Goal: Task Accomplishment & Management: Use online tool/utility

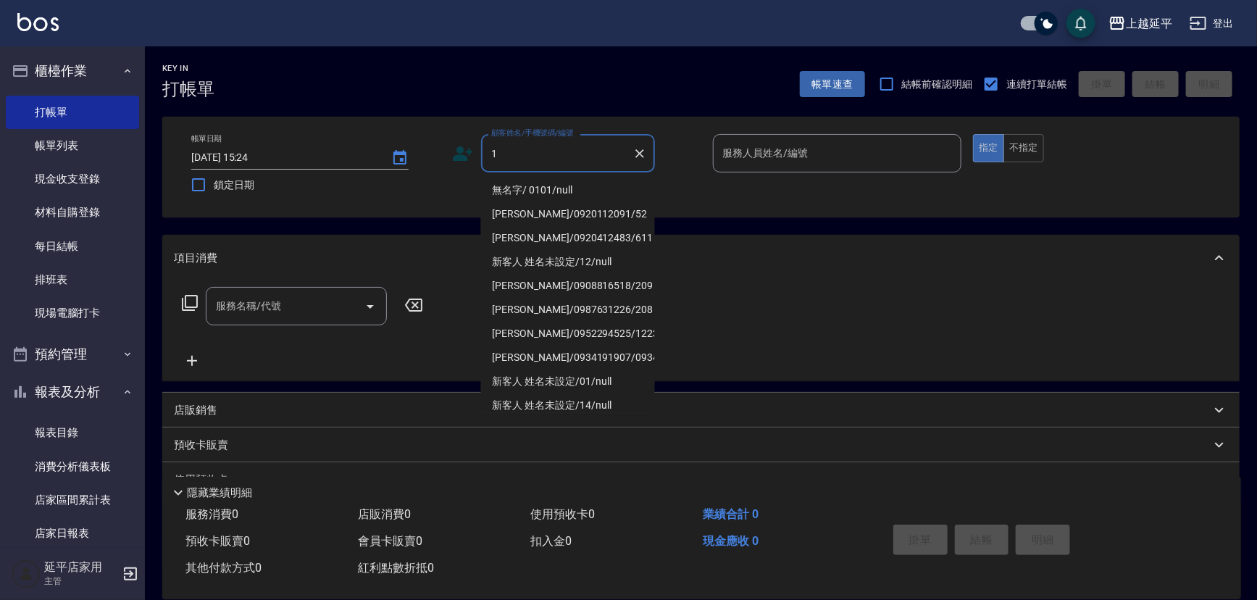
click at [529, 185] on li "無名字/ 0101/null" at bounding box center [568, 190] width 174 height 24
type input "無名字/ 0101/null"
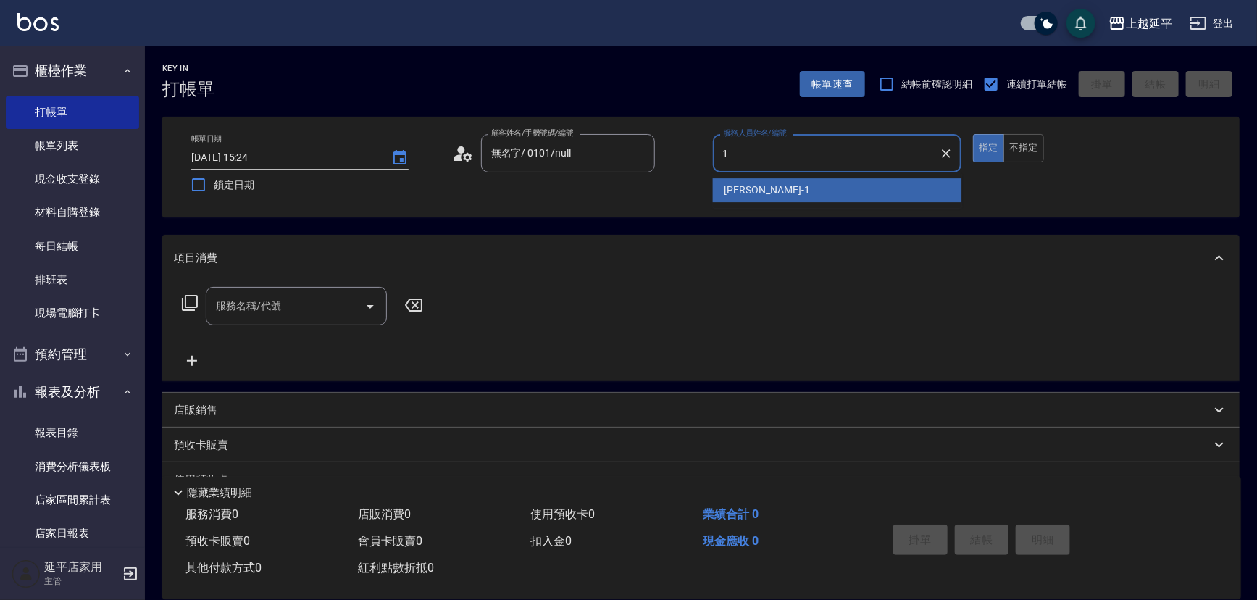
click at [738, 189] on span "[PERSON_NAME]-1" at bounding box center [766, 190] width 85 height 15
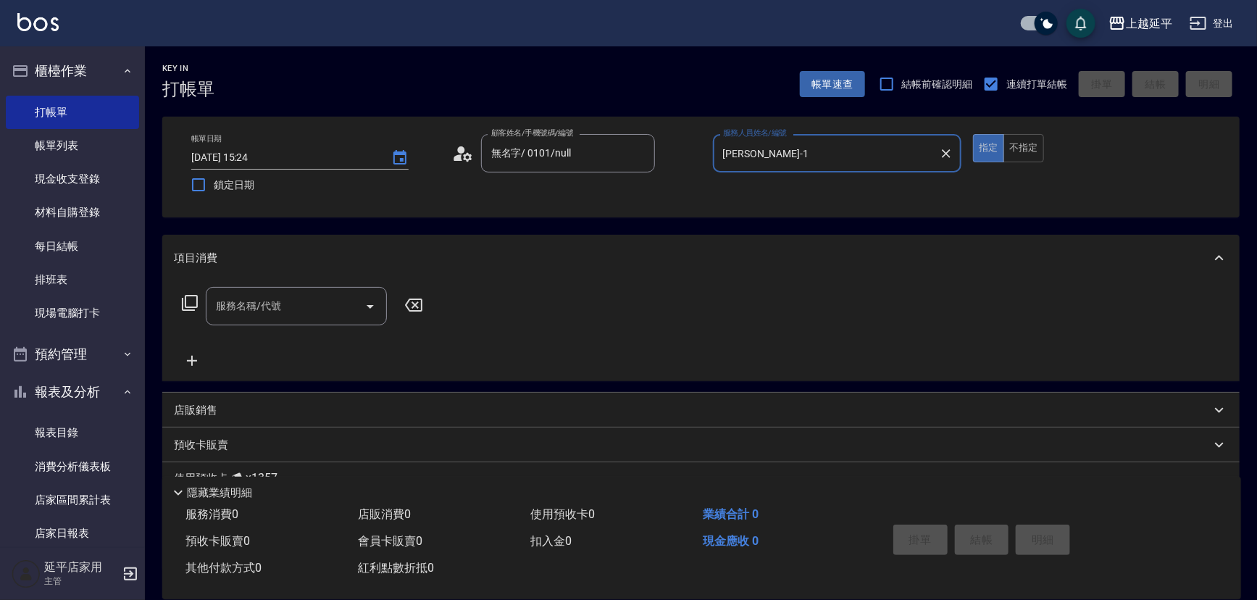
click at [371, 303] on icon "Open" at bounding box center [369, 306] width 17 height 17
type input "[PERSON_NAME]-1"
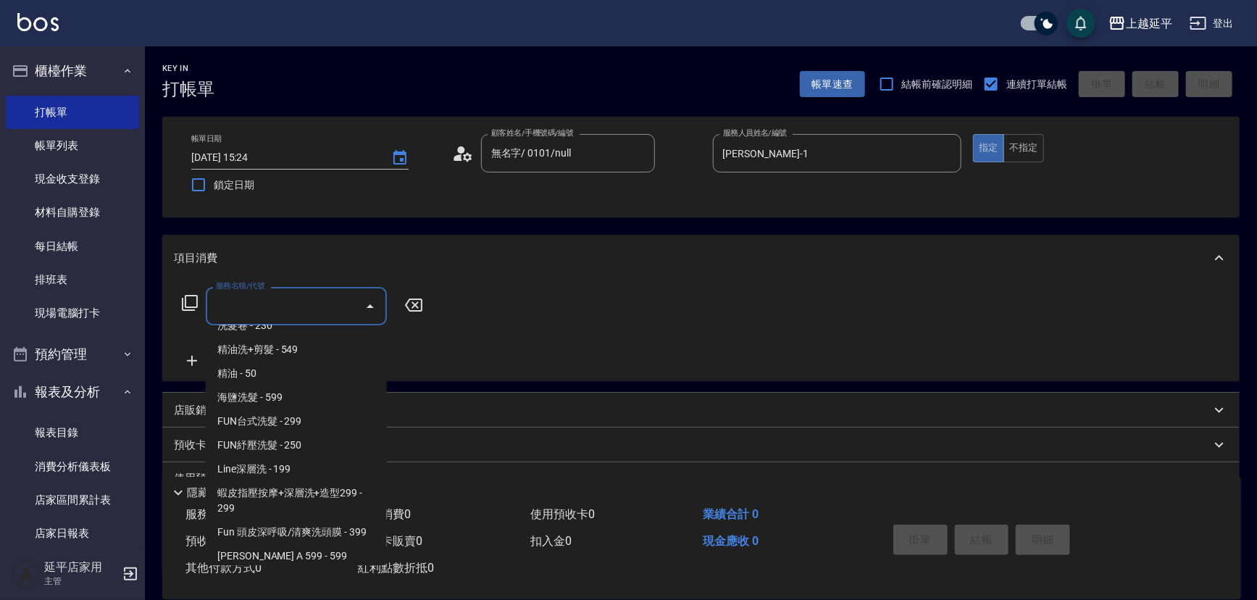
scroll to position [329, 0]
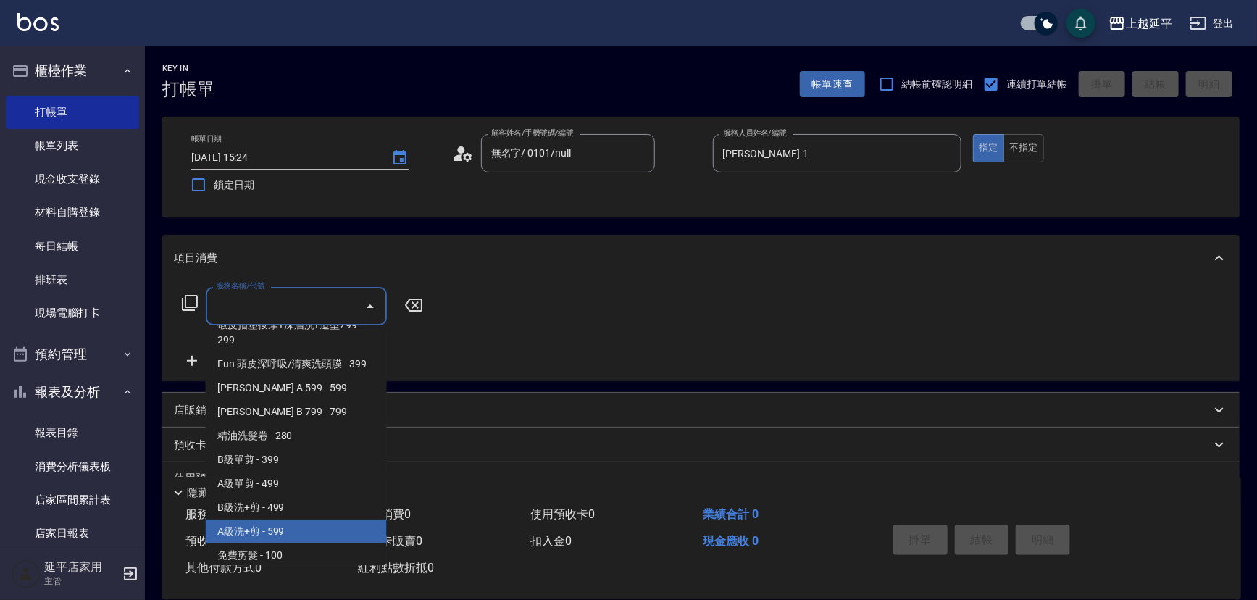
click at [285, 530] on span "A級洗+剪 - 599" at bounding box center [296, 531] width 181 height 24
type input "A級洗+剪(204)"
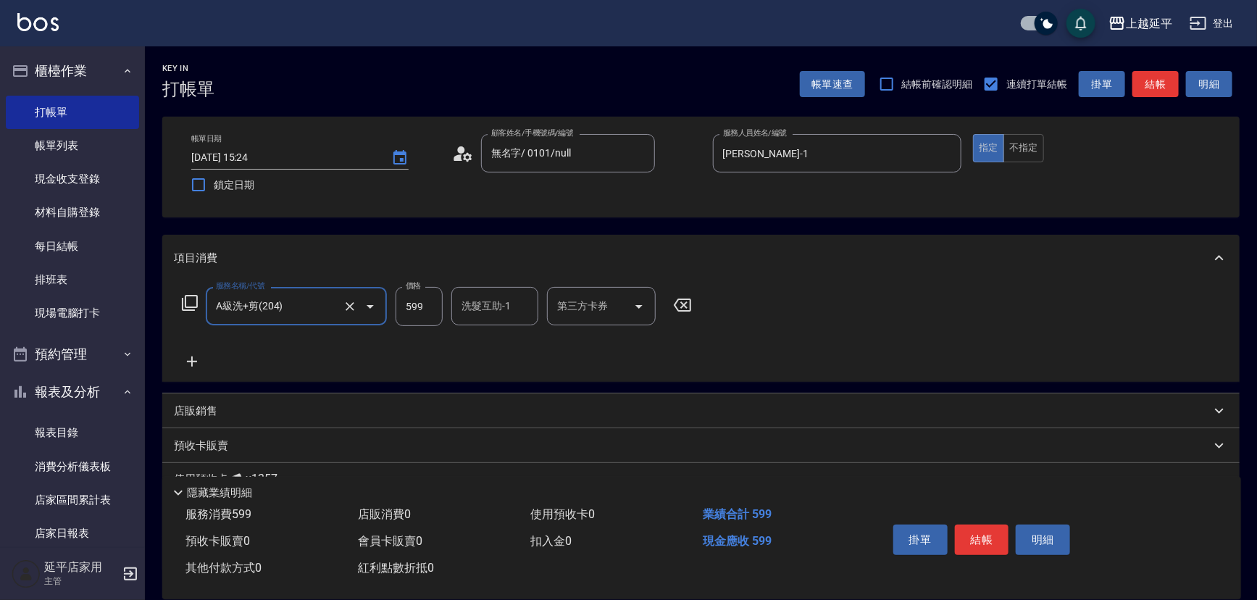
click at [492, 314] on input "洗髮互助-1" at bounding box center [495, 305] width 74 height 25
click at [508, 338] on div "恩恩 -23" at bounding box center [494, 343] width 87 height 24
type input "恩恩-23"
click at [984, 524] on button "結帳" at bounding box center [982, 539] width 54 height 30
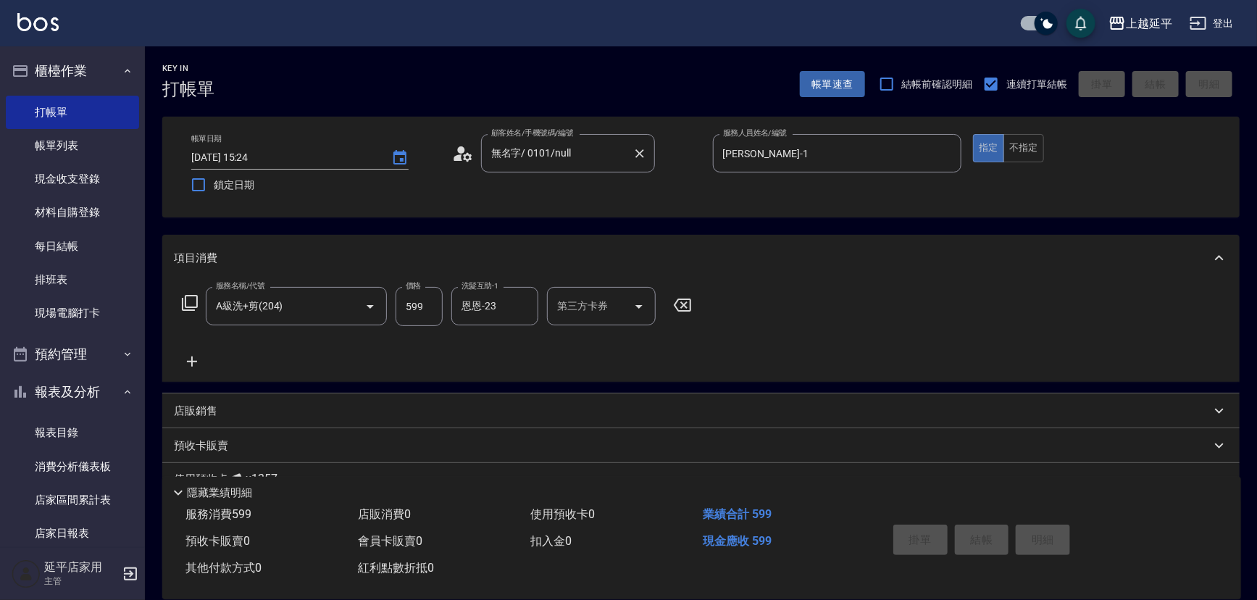
type input "[DATE] 15:25"
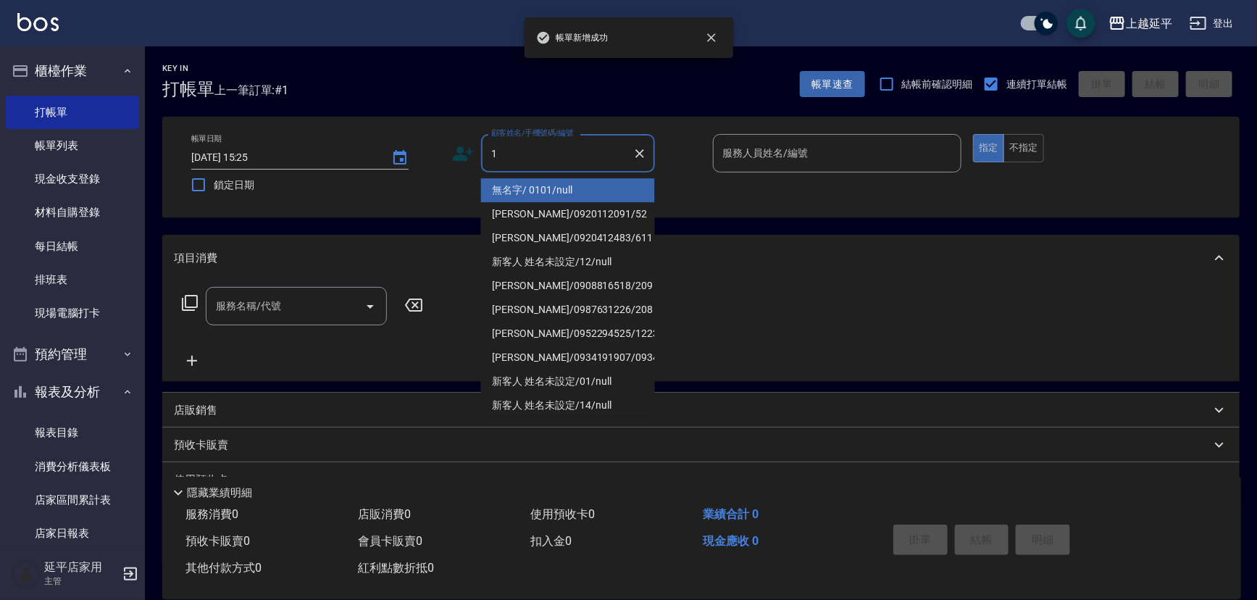
click at [561, 196] on li "無名字/ 0101/null" at bounding box center [568, 190] width 174 height 24
type input "無名字/ 0101/null"
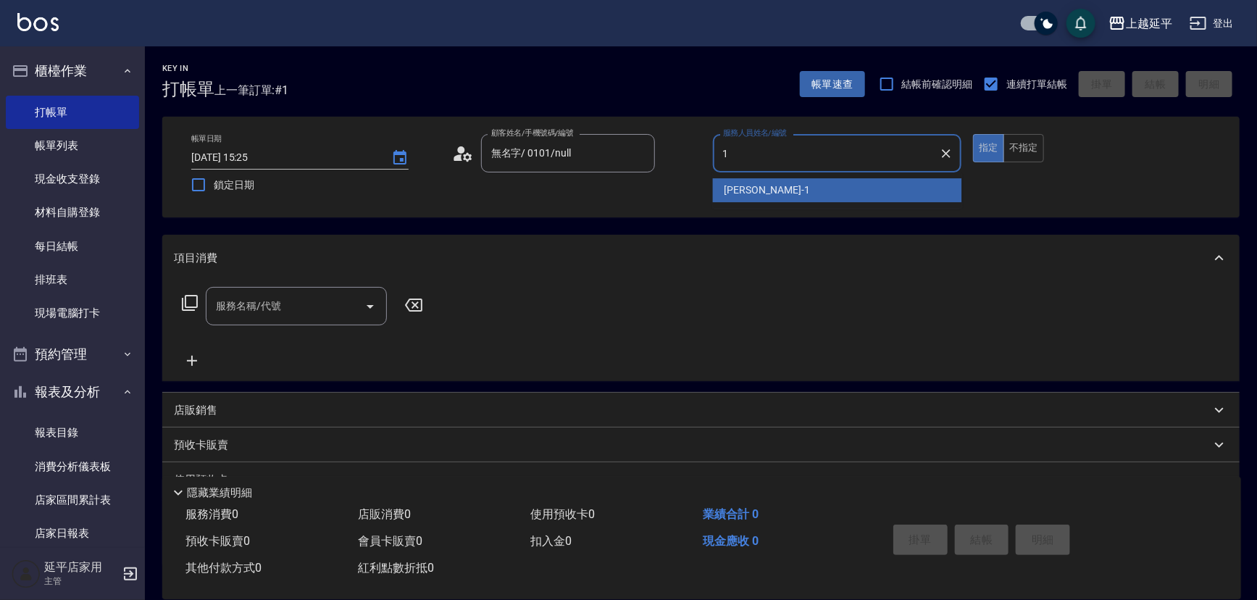
click at [775, 196] on div "[PERSON_NAME]-1" at bounding box center [837, 190] width 249 height 24
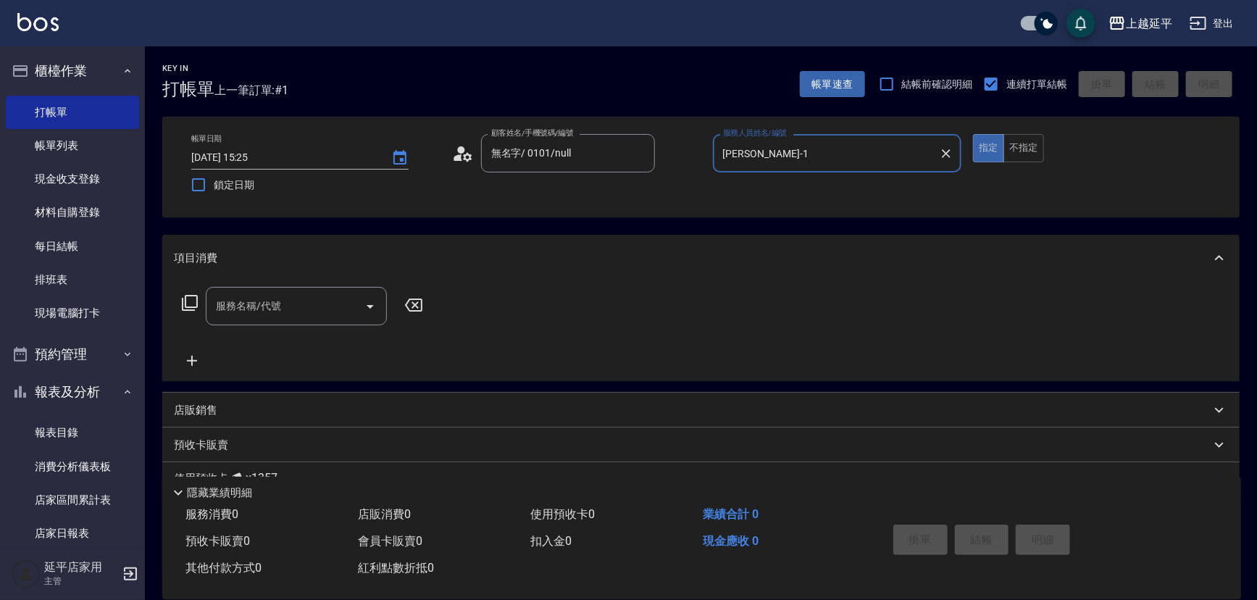
click at [369, 299] on icon "Open" at bounding box center [369, 306] width 17 height 17
type input "[PERSON_NAME]-1"
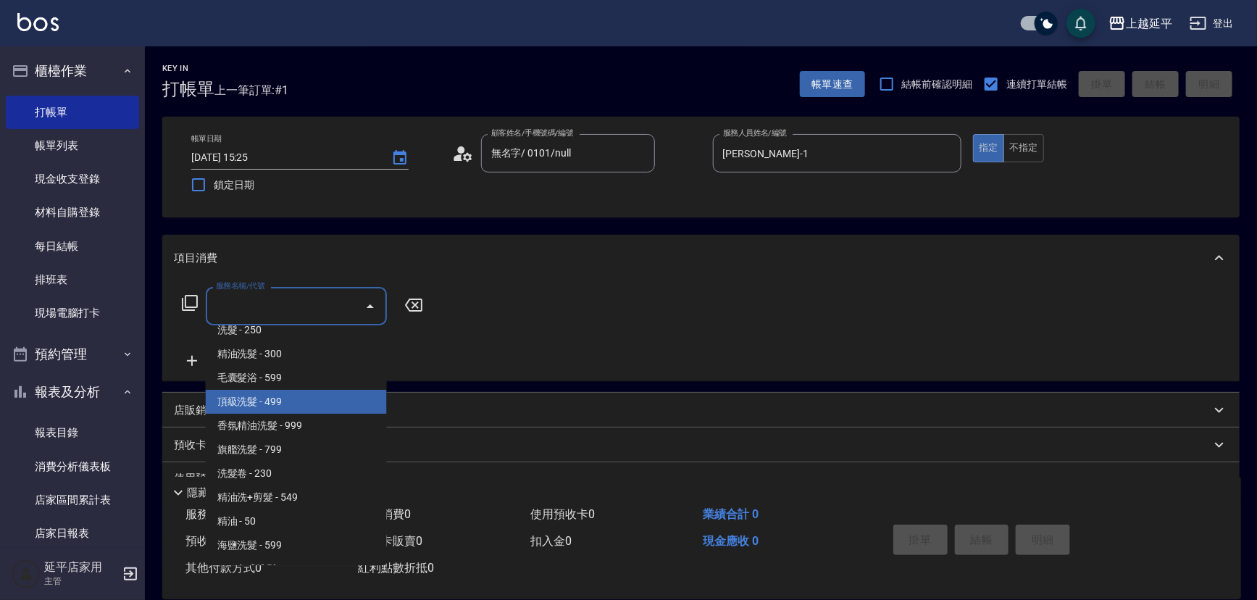
scroll to position [0, 0]
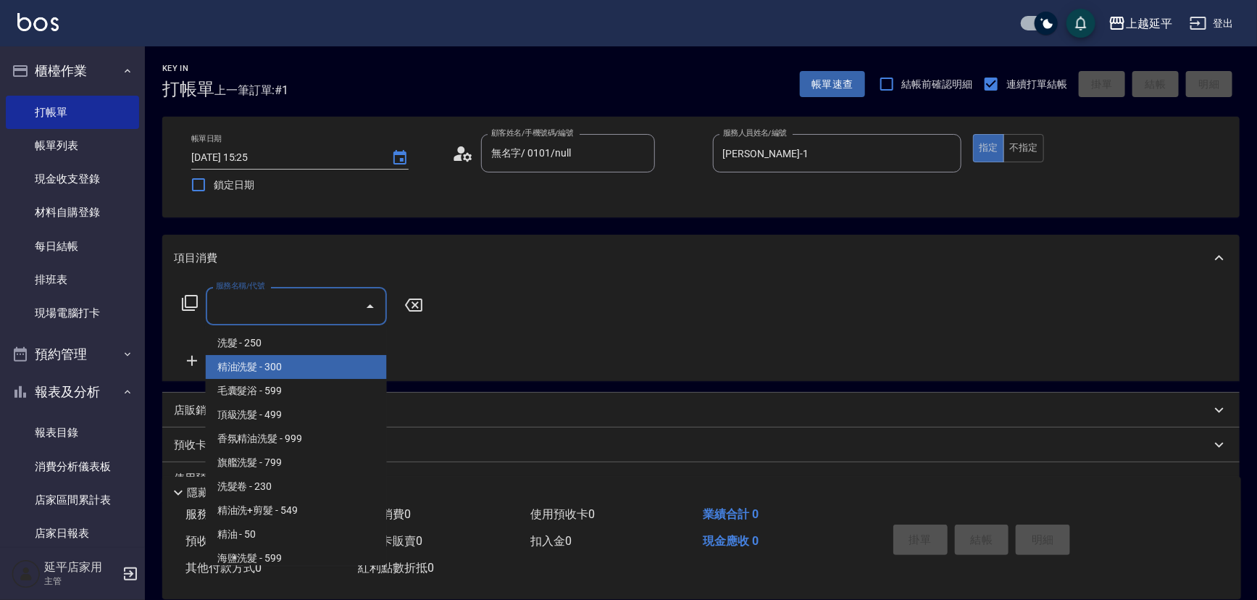
click at [301, 359] on span "精油洗髮 - 300" at bounding box center [296, 367] width 181 height 24
type input "精油洗髮(102)"
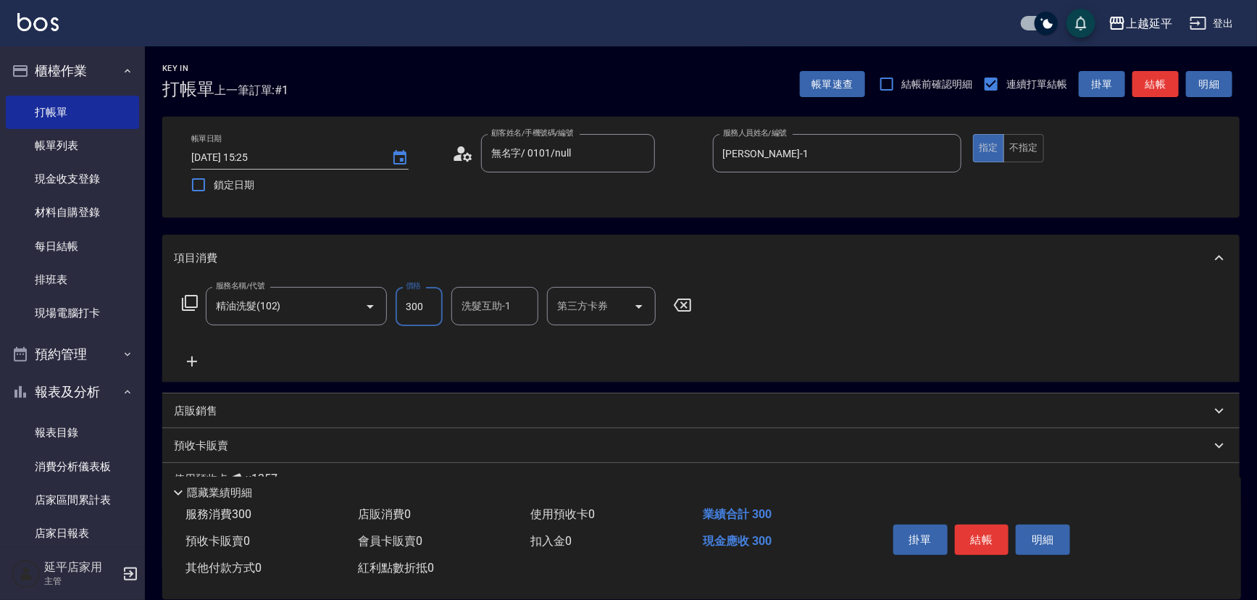
click at [420, 304] on input "300" at bounding box center [418, 306] width 47 height 39
click at [491, 319] on div "洗髮互助-1" at bounding box center [494, 306] width 87 height 38
type input "400"
click at [532, 346] on div "[PERSON_NAME]-34" at bounding box center [494, 343] width 87 height 24
type input "方彩姿-34"
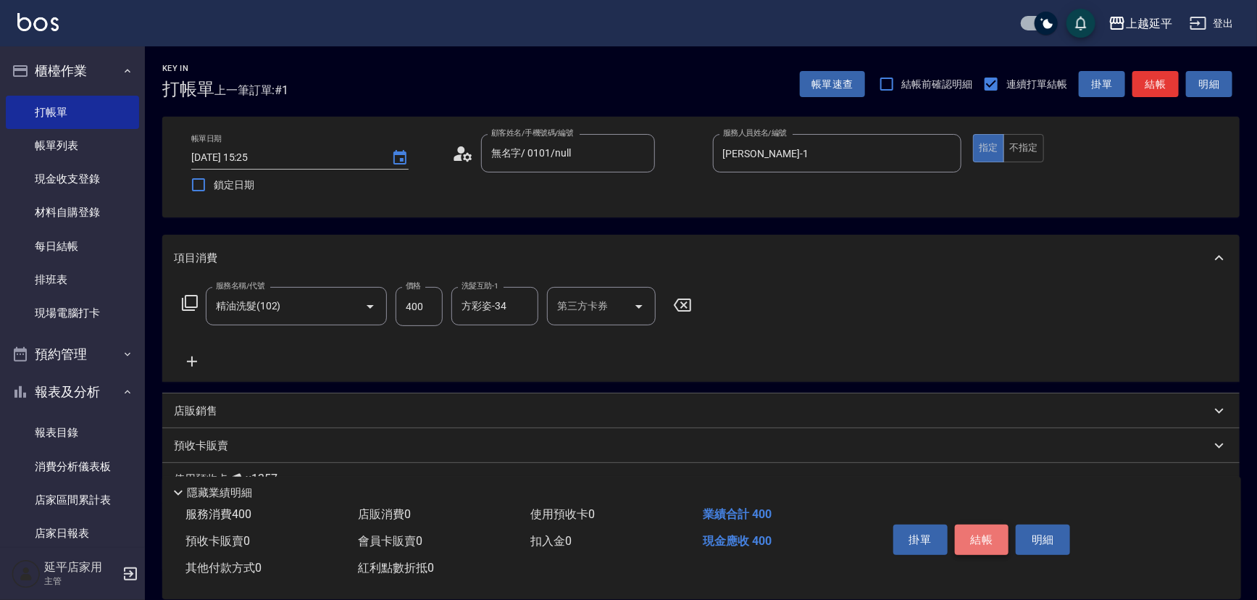
click at [980, 530] on button "結帳" at bounding box center [982, 539] width 54 height 30
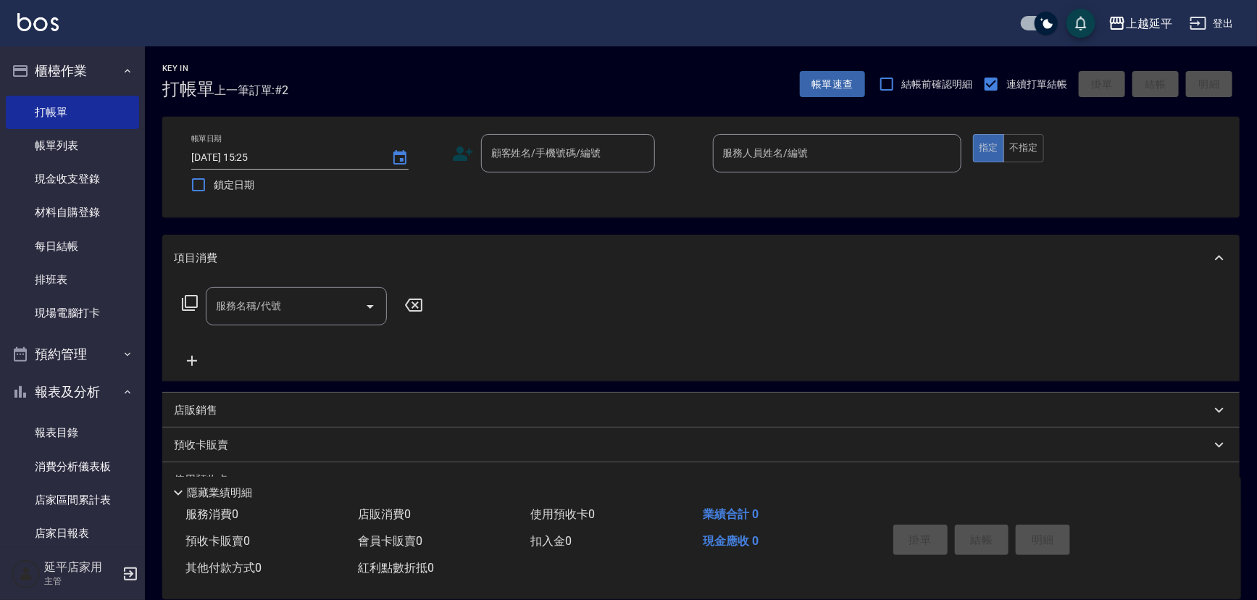
drag, startPoint x: 85, startPoint y: 308, endPoint x: 656, endPoint y: 391, distance: 576.8
click at [85, 308] on link "現場電腦打卡" at bounding box center [72, 312] width 133 height 33
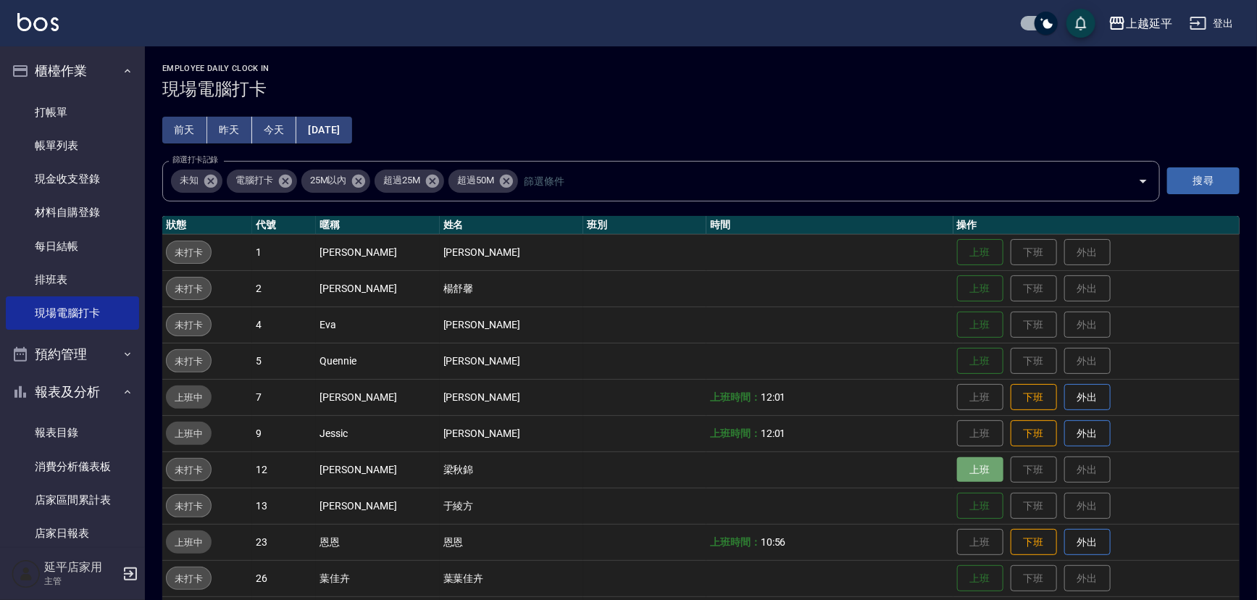
click at [957, 478] on button "上班" at bounding box center [980, 469] width 46 height 25
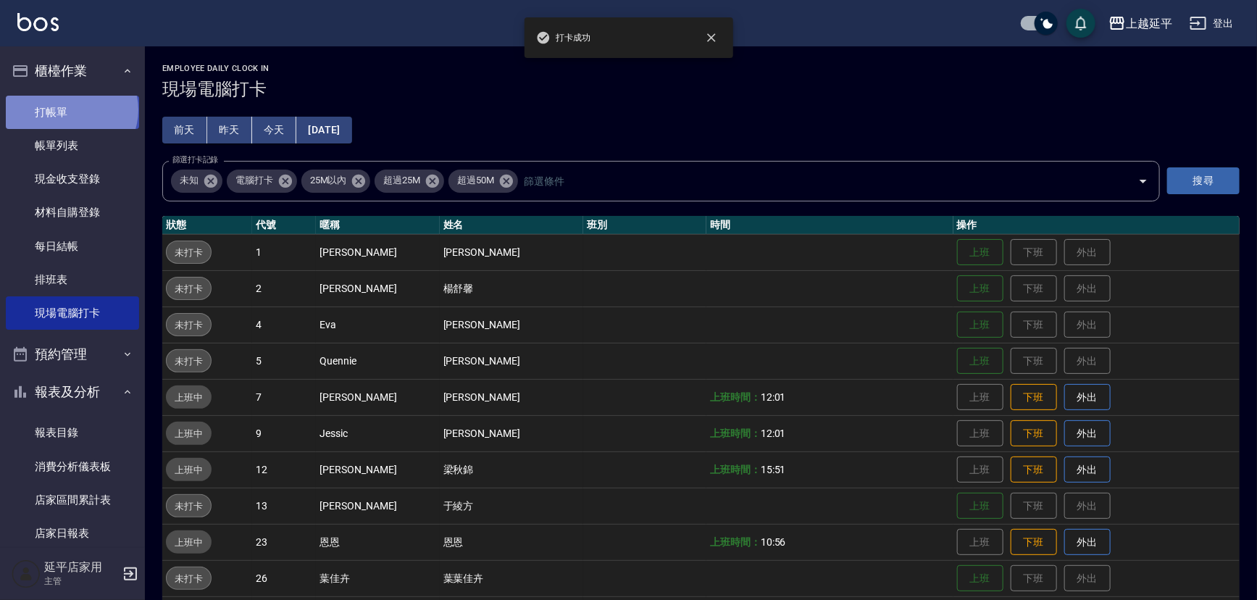
click at [70, 109] on link "打帳單" at bounding box center [72, 112] width 133 height 33
